Goal: Find specific page/section: Find specific page/section

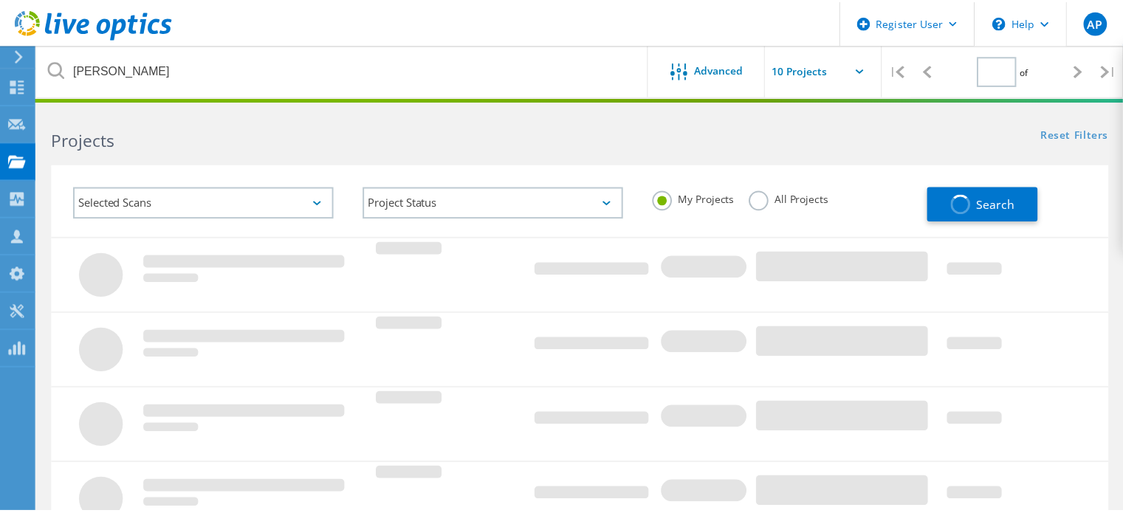
scroll to position [74, 0]
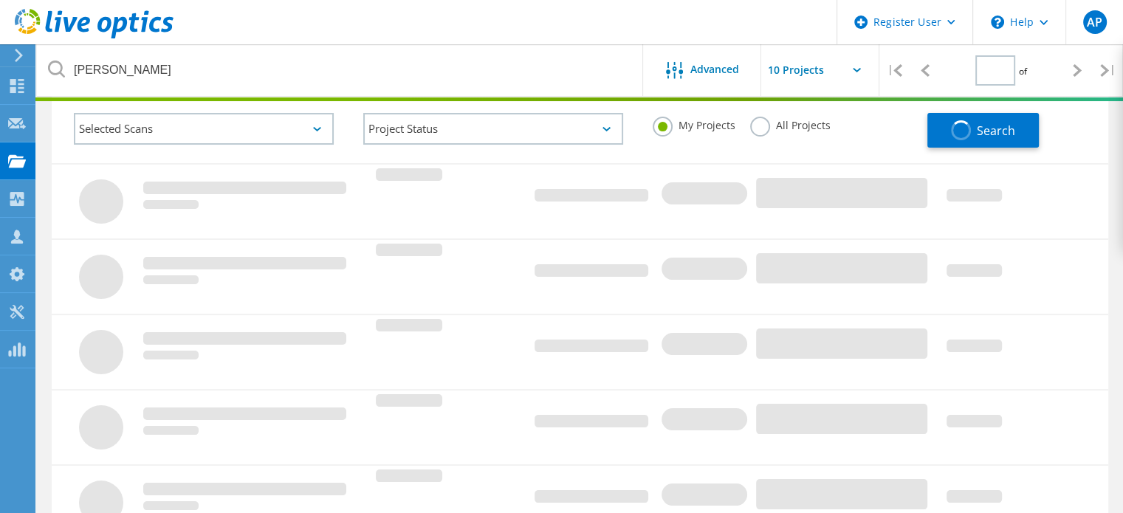
type input "1"
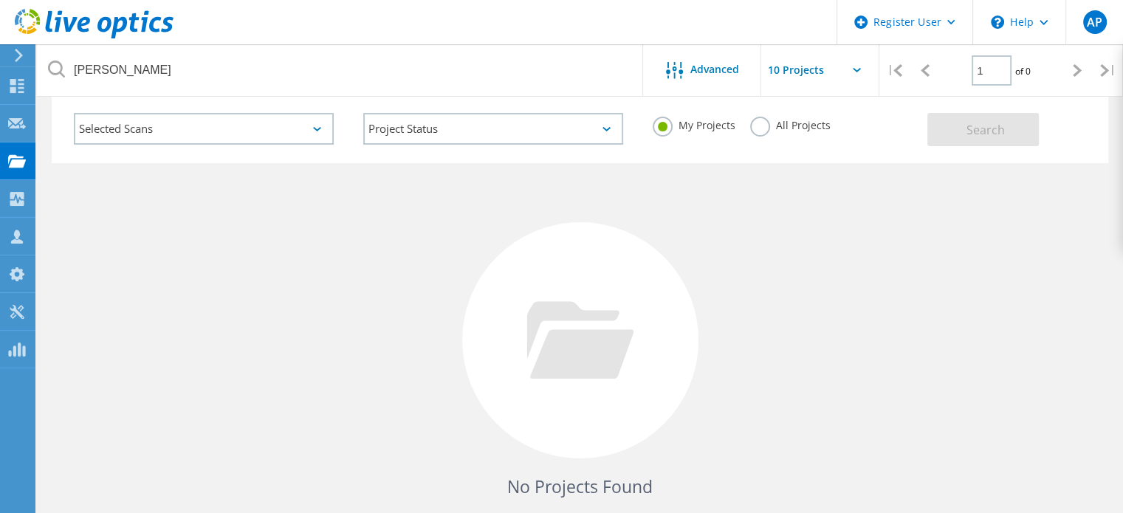
click at [763, 131] on label "All Projects" at bounding box center [790, 124] width 80 height 14
click at [0, 0] on input "All Projects" at bounding box center [0, 0] width 0 height 0
click at [980, 130] on span "Search" at bounding box center [985, 130] width 38 height 16
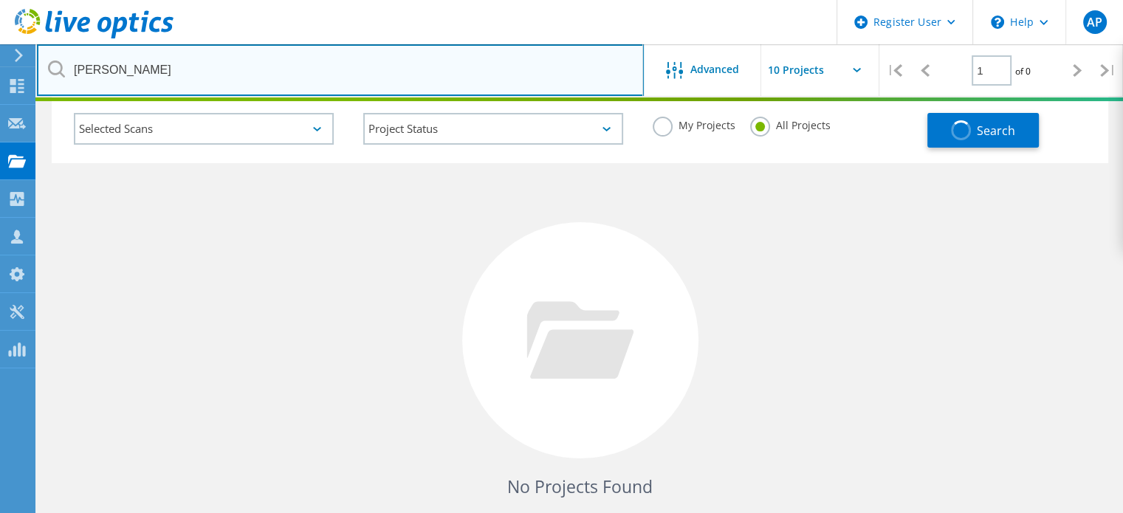
click at [284, 67] on input "[PERSON_NAME]" at bounding box center [340, 70] width 607 height 52
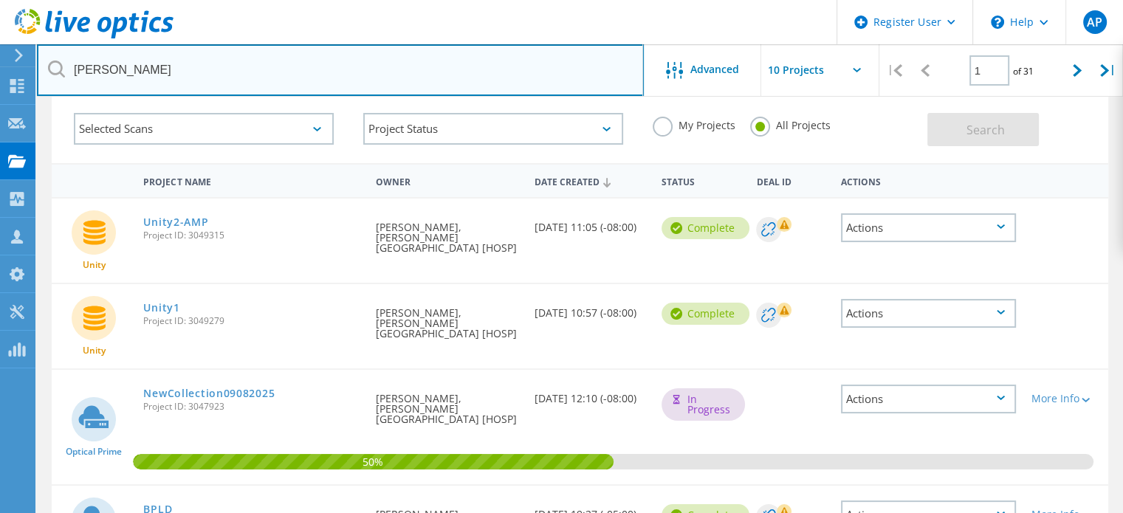
paste input "Isilon1-Main"
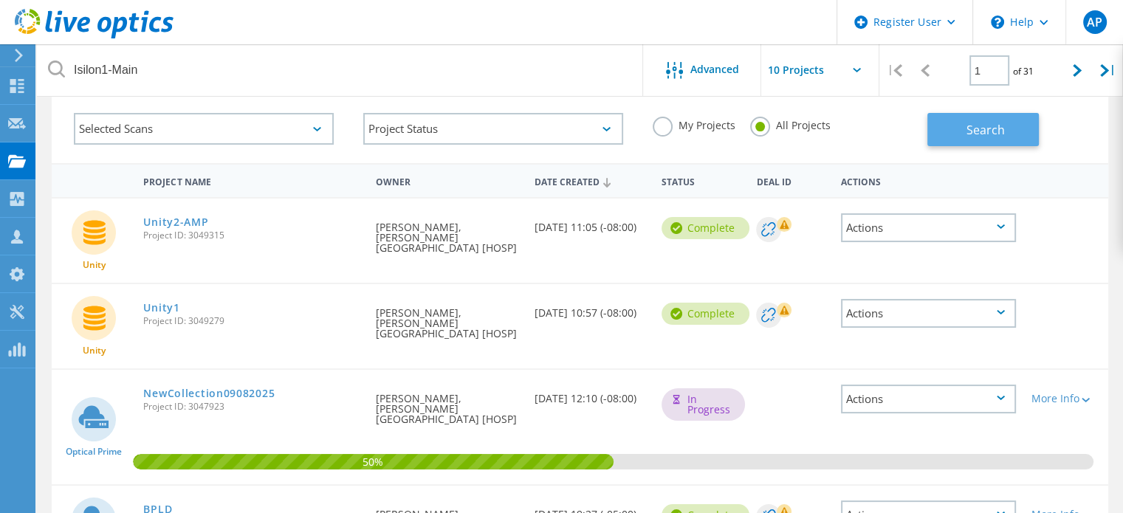
click at [983, 123] on span "Search" at bounding box center [985, 130] width 38 height 16
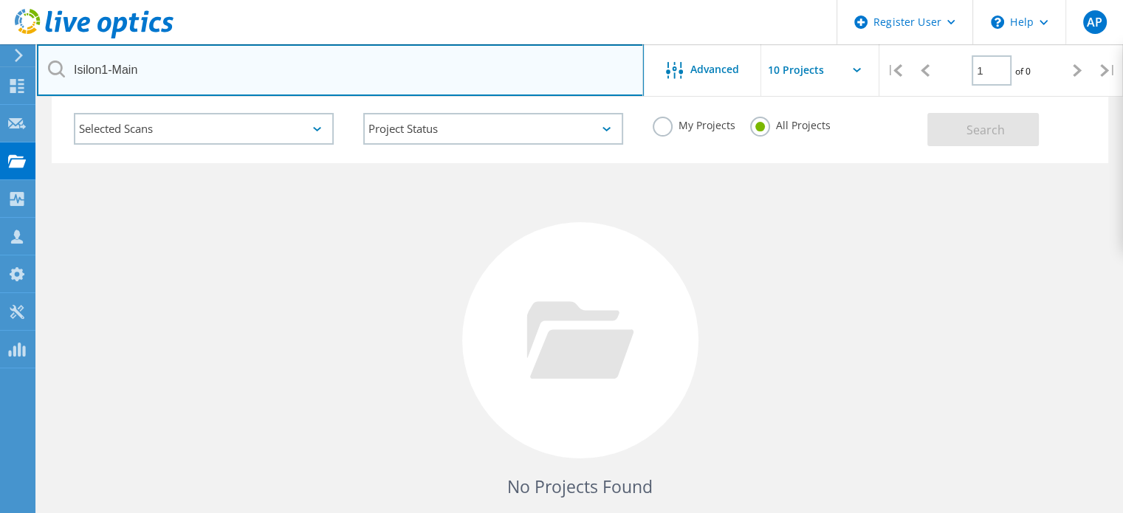
click at [254, 52] on input "Isilon1-Main" at bounding box center [340, 70] width 607 height 52
paste input "2-DR"
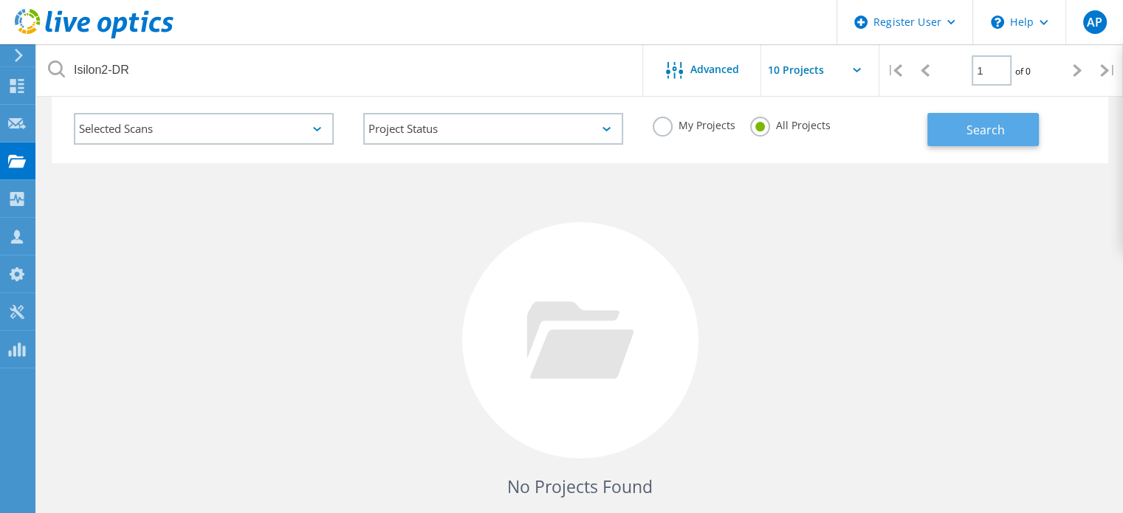
click at [1020, 137] on button "Search" at bounding box center [982, 129] width 111 height 33
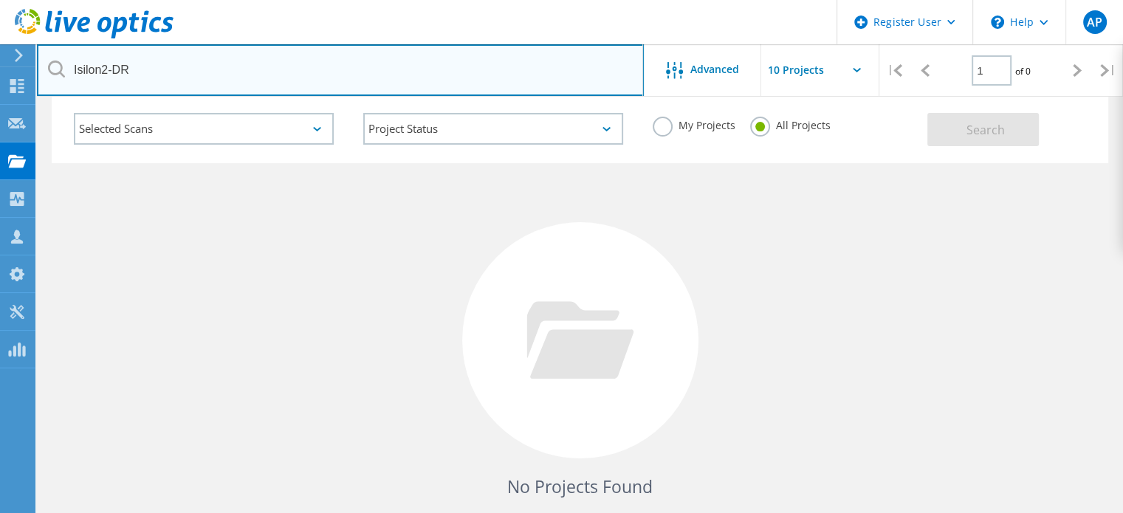
click at [233, 72] on input "Isilon2-DR" at bounding box center [340, 70] width 607 height 52
type input "bartlett"
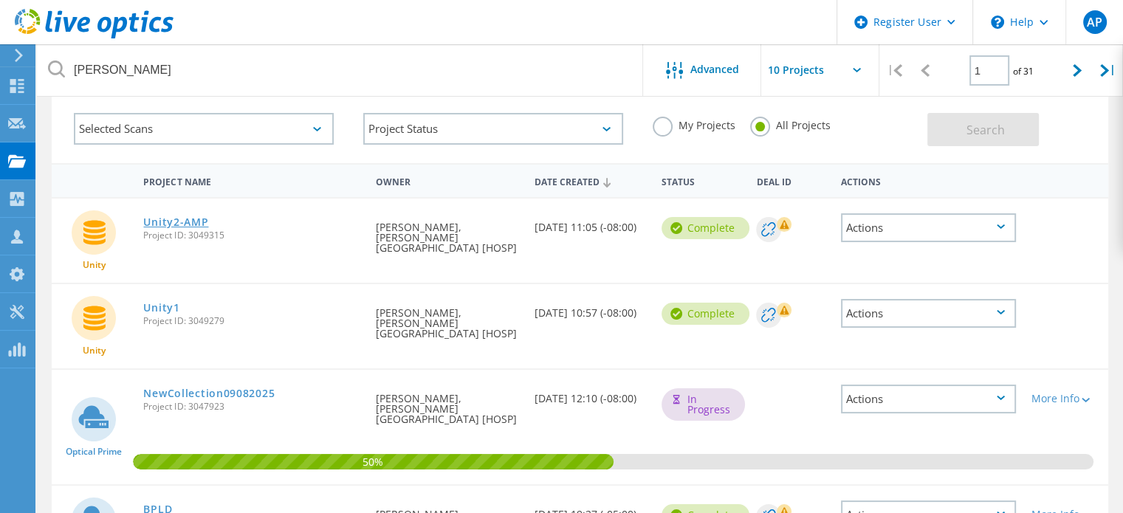
click at [199, 224] on link "Unity2-AMP" at bounding box center [175, 222] width 65 height 10
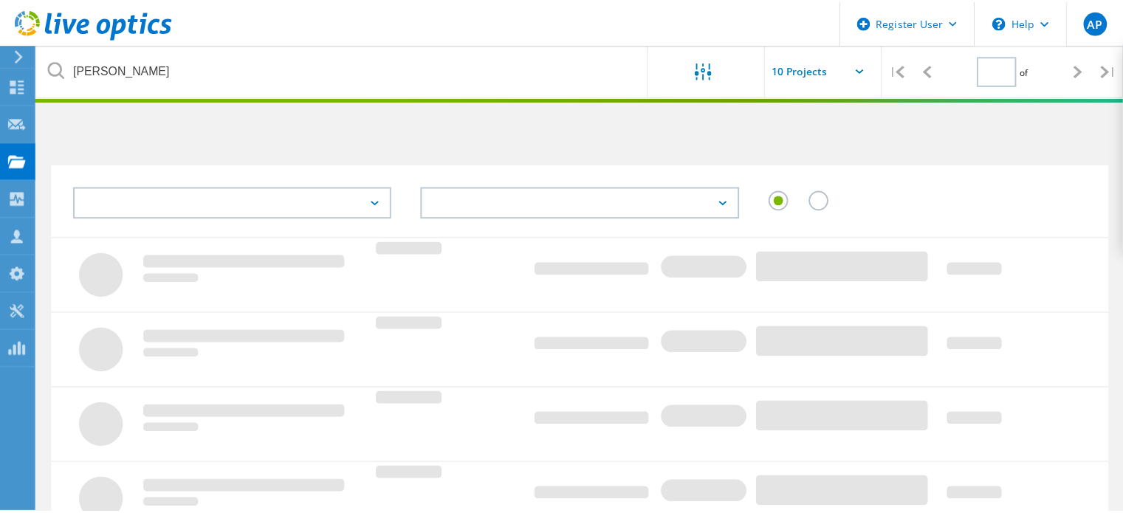
scroll to position [74, 0]
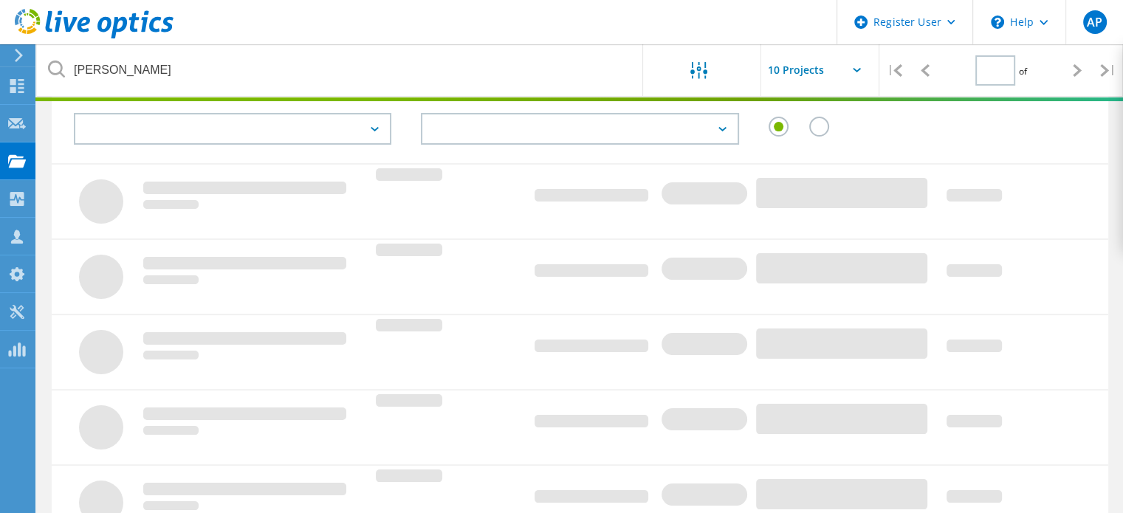
type input "1"
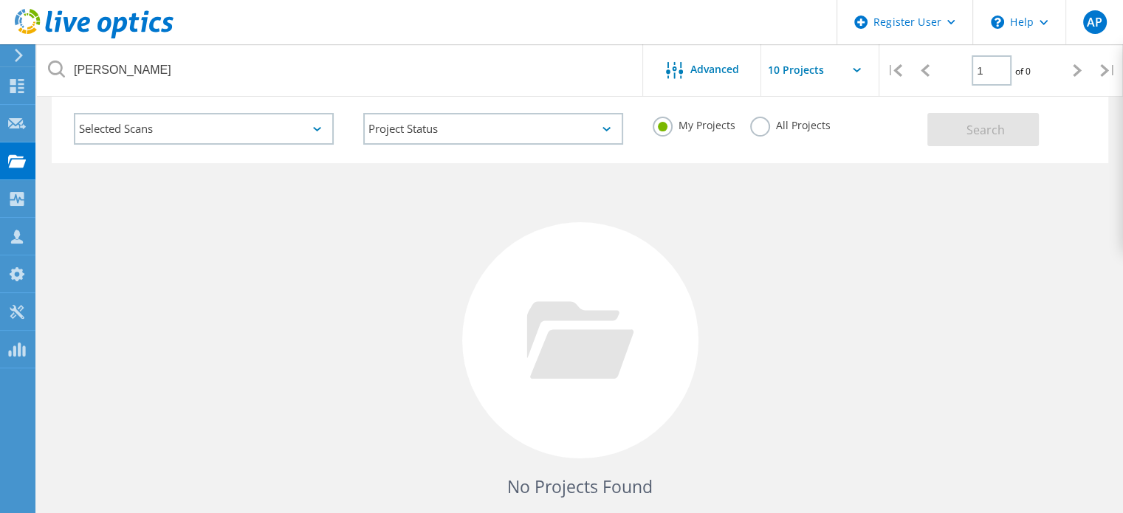
click at [766, 126] on label "All Projects" at bounding box center [790, 124] width 80 height 14
click at [0, 0] on input "All Projects" at bounding box center [0, 0] width 0 height 0
click at [992, 128] on span "Search" at bounding box center [985, 130] width 38 height 16
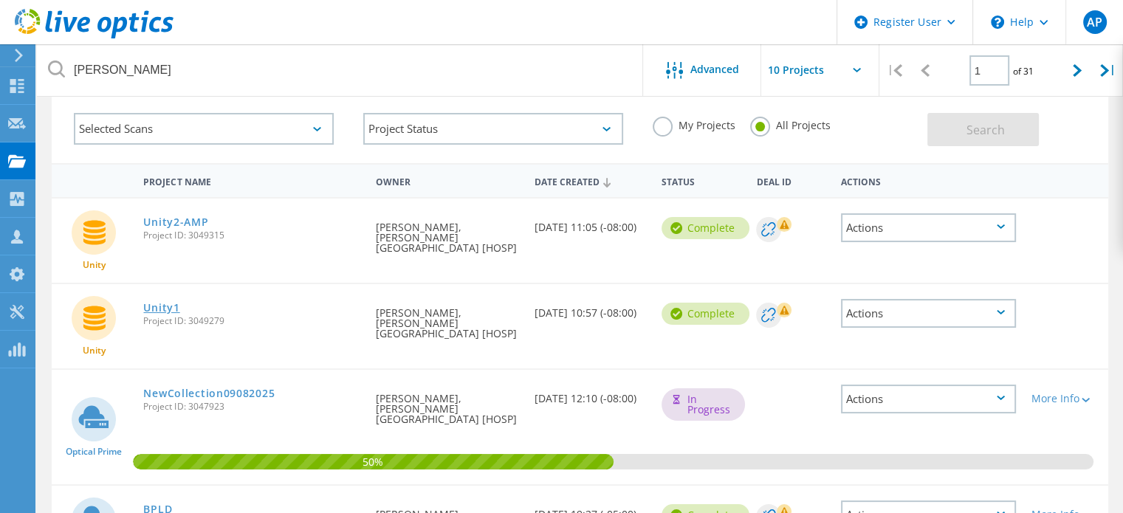
click at [165, 303] on link "Unity1" at bounding box center [161, 308] width 36 height 10
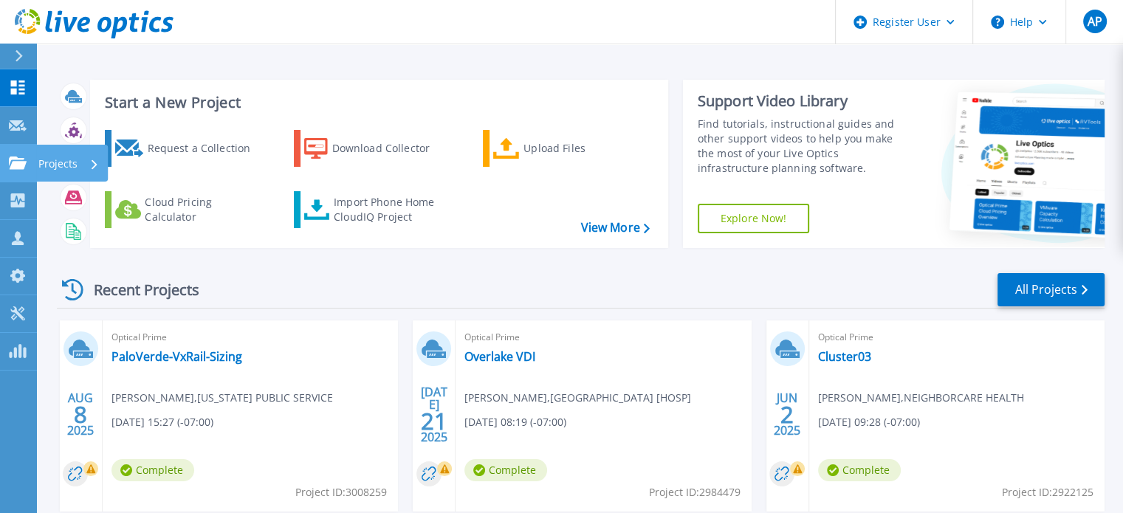
click at [24, 159] on icon at bounding box center [18, 163] width 18 height 13
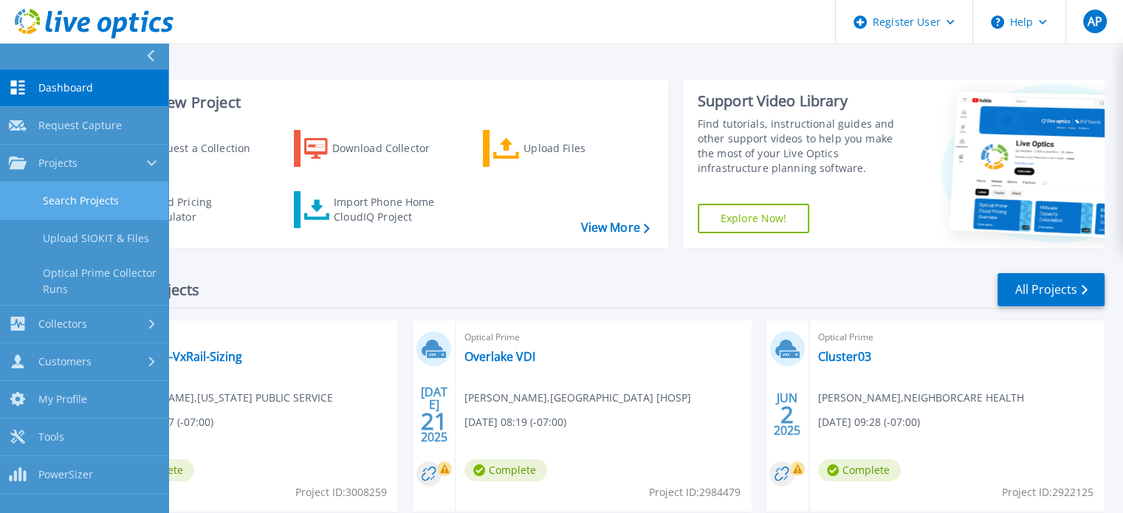
click at [105, 203] on link "Search Projects" at bounding box center [84, 201] width 168 height 38
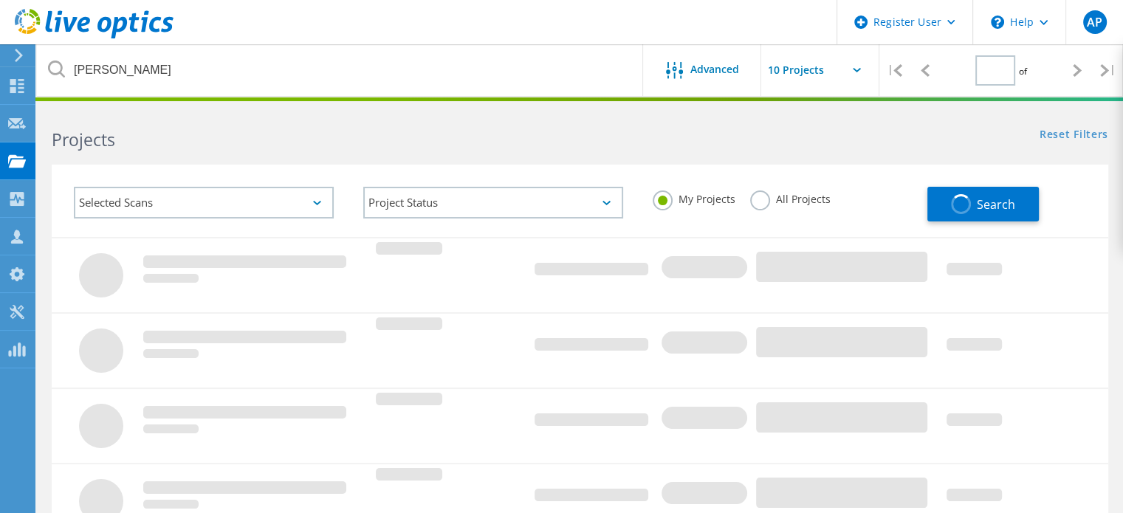
type input "1"
